Goal: Check status: Check status

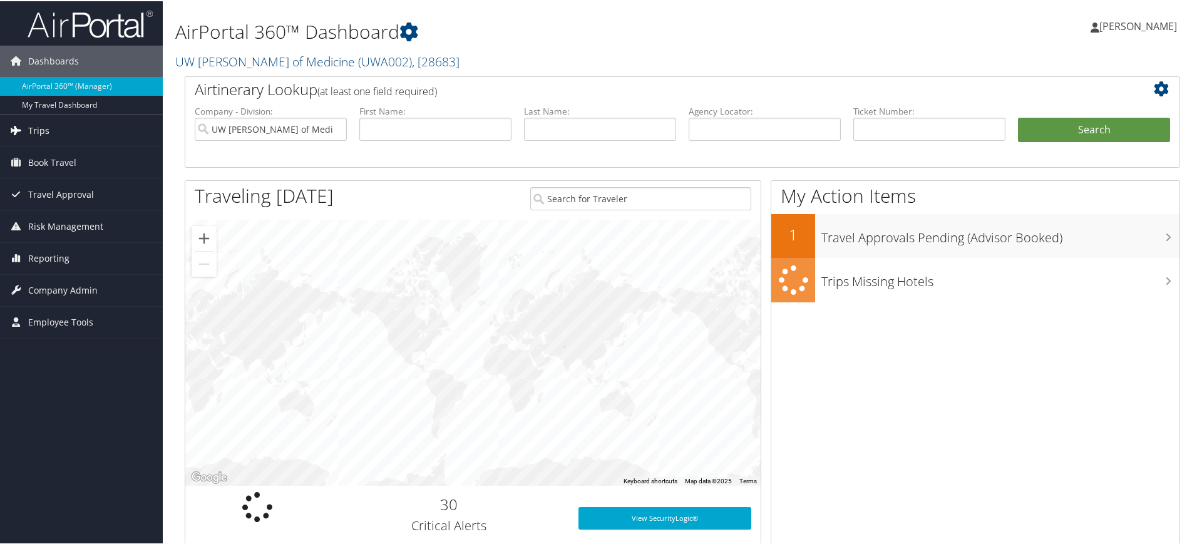
click at [39, 133] on span "Trips" at bounding box center [38, 129] width 21 height 31
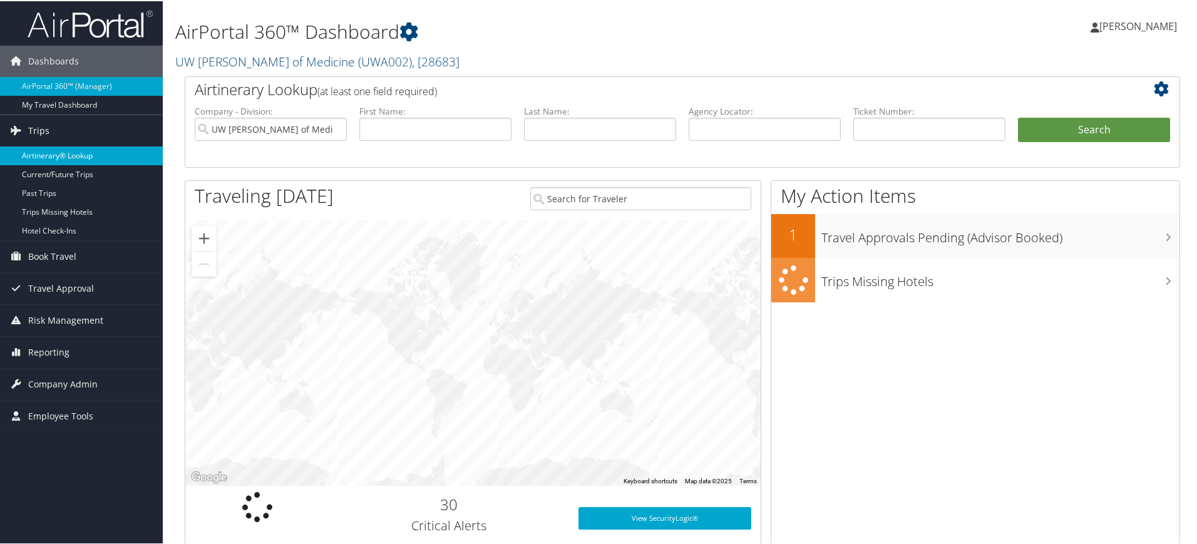
click at [44, 151] on link "Airtinerary® Lookup" at bounding box center [81, 154] width 163 height 19
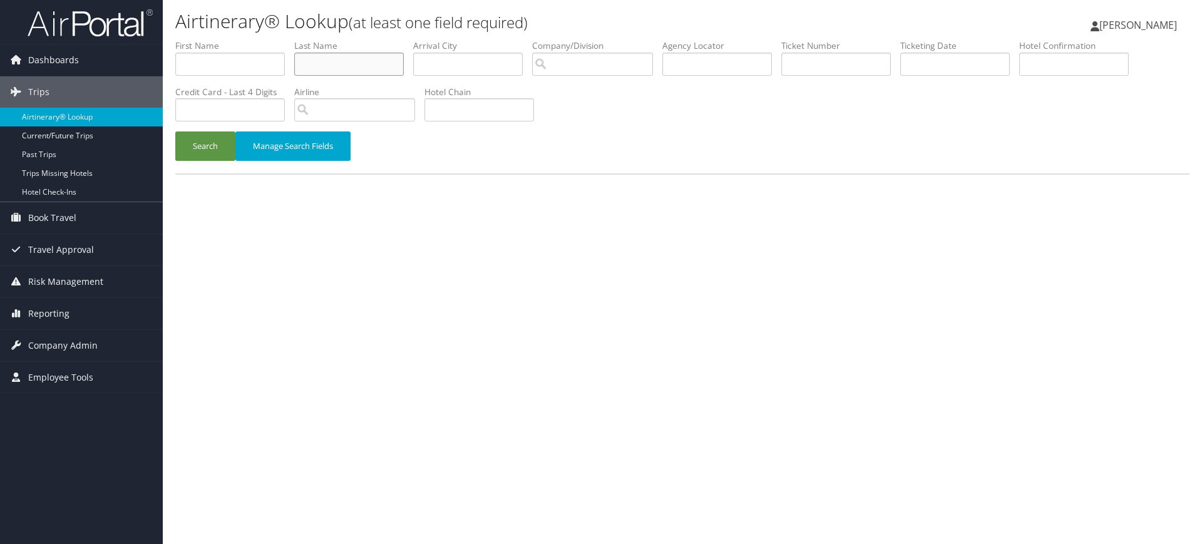
click at [318, 65] on input "text" at bounding box center [349, 64] width 110 height 23
paste input "0067311351009"
type input "0067311351009"
click at [175, 132] on button "Search" at bounding box center [205, 146] width 60 height 29
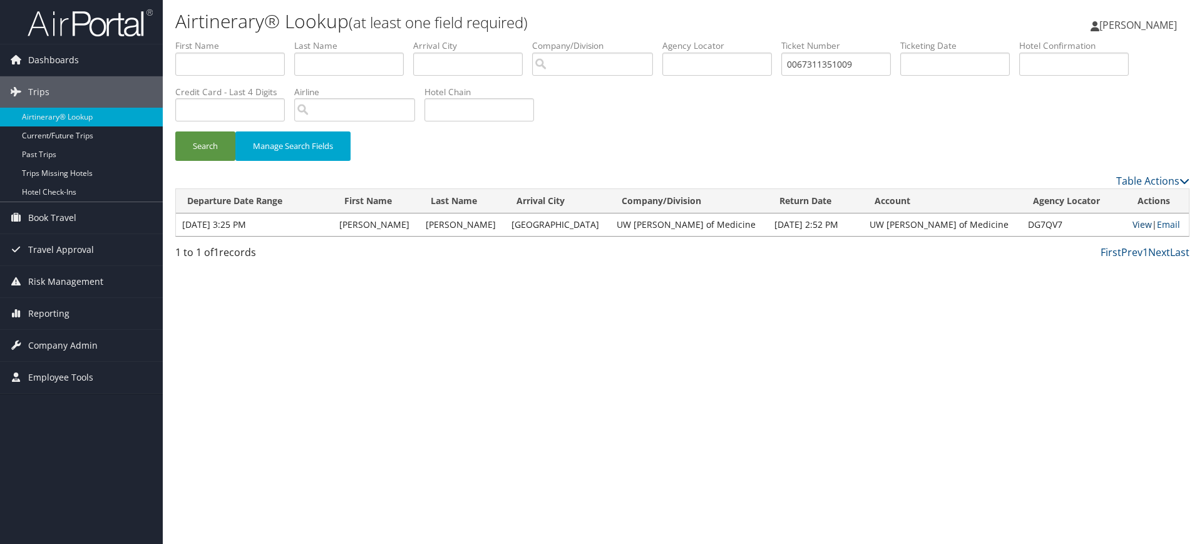
click at [1133, 224] on link "View" at bounding box center [1142, 225] width 19 height 12
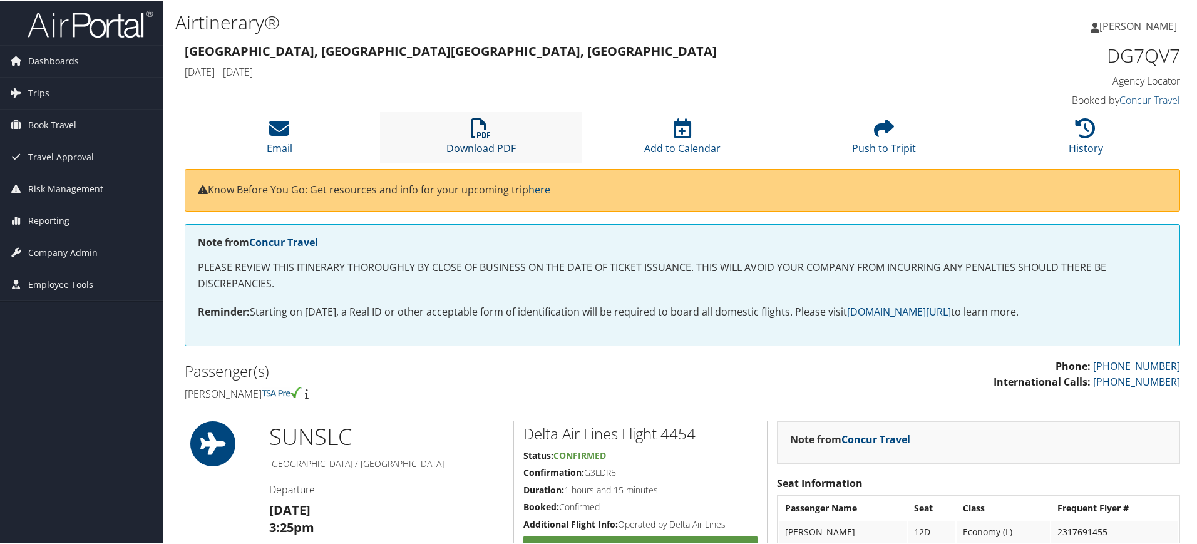
click at [483, 123] on icon at bounding box center [481, 127] width 20 height 20
